Goal: Task Accomplishment & Management: Manage account settings

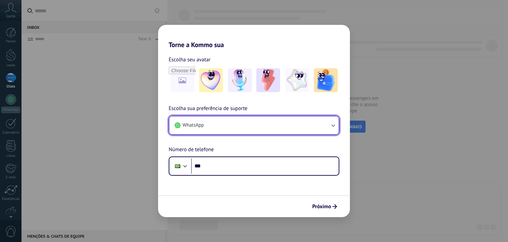
click at [222, 132] on button "WhatsApp" at bounding box center [253, 125] width 169 height 18
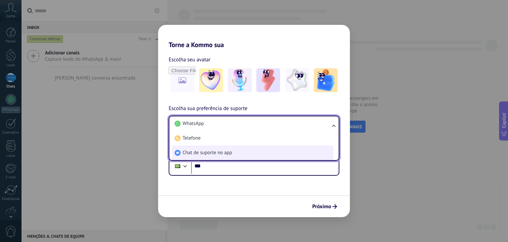
click at [224, 154] on span "Chat de suporte no app" at bounding box center [208, 152] width 50 height 7
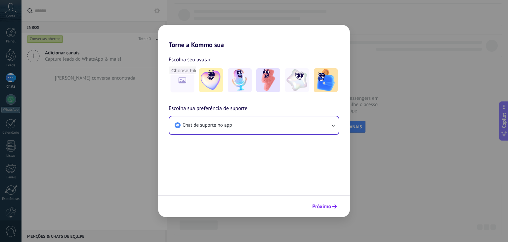
click at [316, 204] on span "Próximo" at bounding box center [321, 206] width 19 height 5
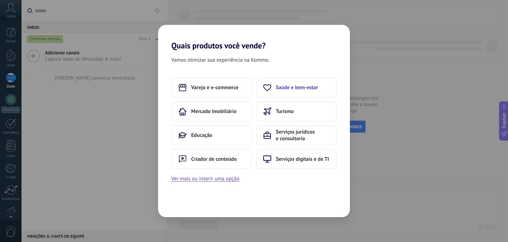
click at [293, 92] on button "Saúde e bem-estar" at bounding box center [296, 87] width 81 height 20
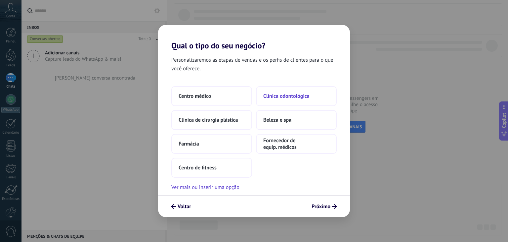
click at [283, 94] on span "Clínica odontológica" at bounding box center [286, 96] width 46 height 7
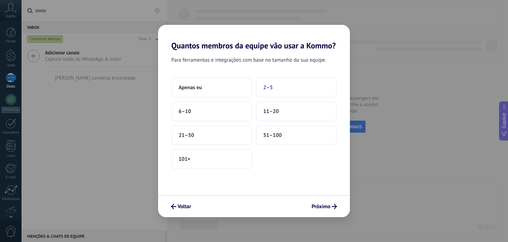
click at [276, 89] on button "2–5" at bounding box center [296, 87] width 81 height 20
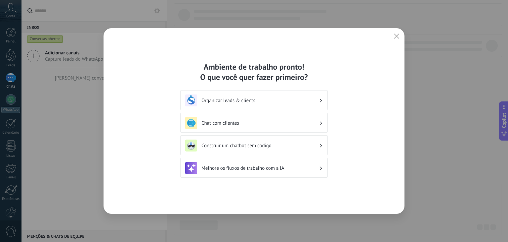
click at [255, 100] on h3 "Organizar leads & clients" at bounding box center [260, 100] width 117 height 6
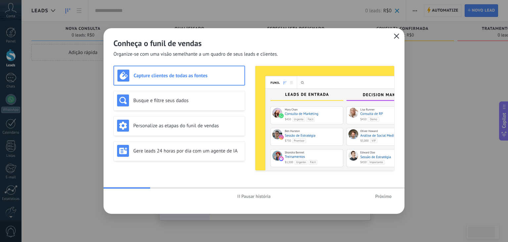
click at [396, 37] on icon "button" at bounding box center [396, 35] width 5 height 5
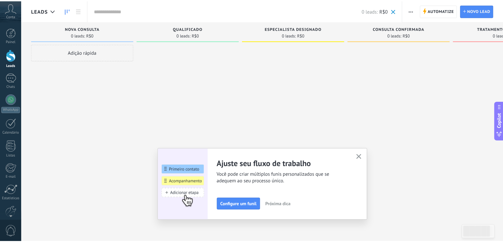
scroll to position [33, 0]
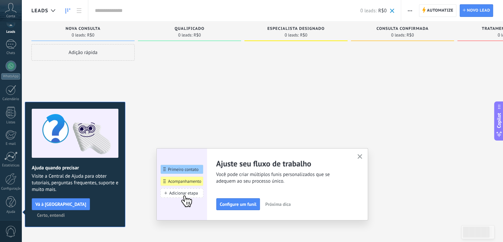
click at [361, 155] on use "button" at bounding box center [360, 156] width 5 height 5
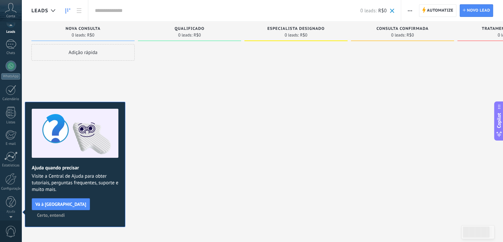
click at [101, 204] on div "Ajuda quando precisar Visite a Central de Ajuda para obter tutoriais, perguntas…" at bounding box center [75, 164] width 101 height 125
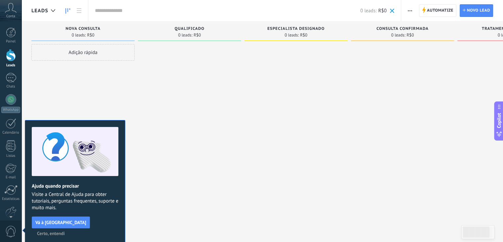
click at [65, 231] on span "Certo, entendi" at bounding box center [51, 233] width 28 height 5
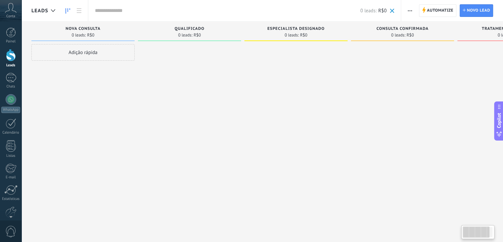
drag, startPoint x: 157, startPoint y: 147, endPoint x: 114, endPoint y: 128, distance: 47.0
click at [114, 128] on div "Adição rápida" at bounding box center [82, 121] width 103 height 155
click at [8, 208] on div at bounding box center [10, 212] width 11 height 12
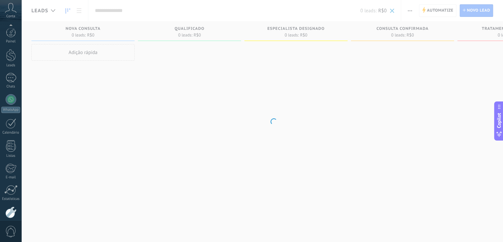
scroll to position [33, 0]
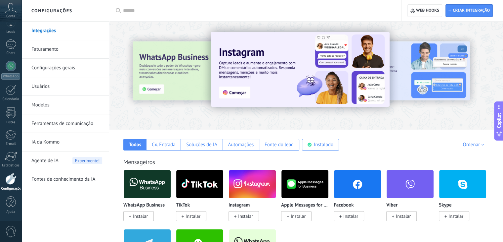
click at [62, 69] on link "Configurações gerais" at bounding box center [66, 68] width 71 height 19
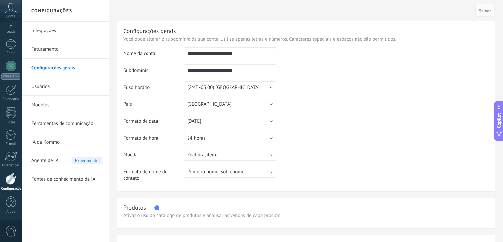
click at [253, 54] on input "**********" at bounding box center [230, 53] width 93 height 12
paste input "*"
type input "**********"
click at [248, 69] on input "**********" at bounding box center [230, 70] width 93 height 12
type input "**********"
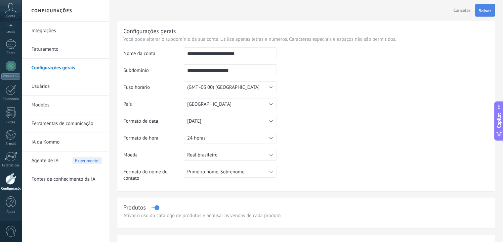
click at [490, 13] on span "Salvar" at bounding box center [485, 10] width 12 height 5
